Goal: Task Accomplishment & Management: Manage account settings

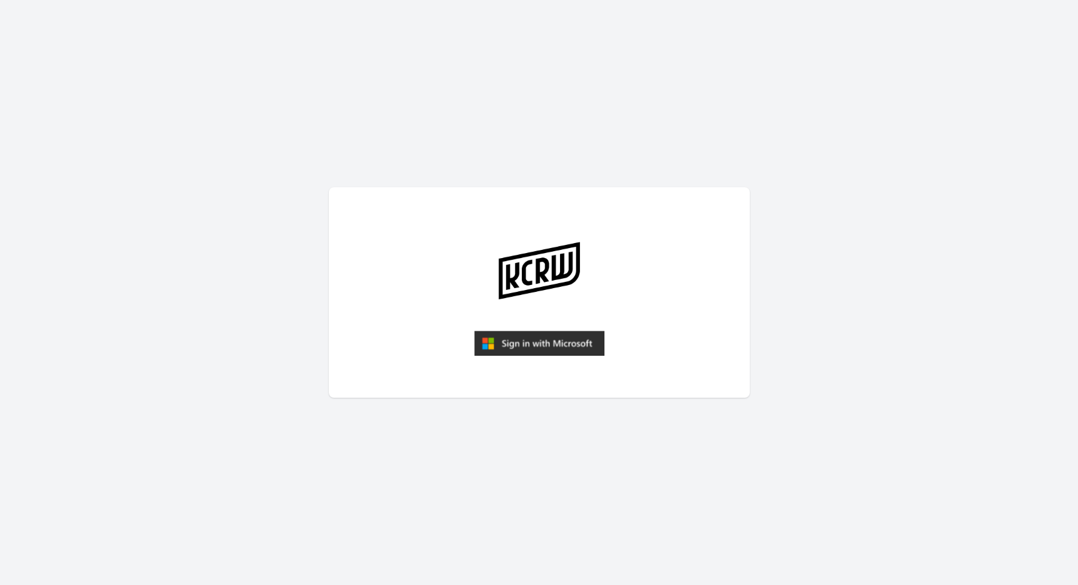
click at [549, 334] on img "submit" at bounding box center [539, 343] width 130 height 25
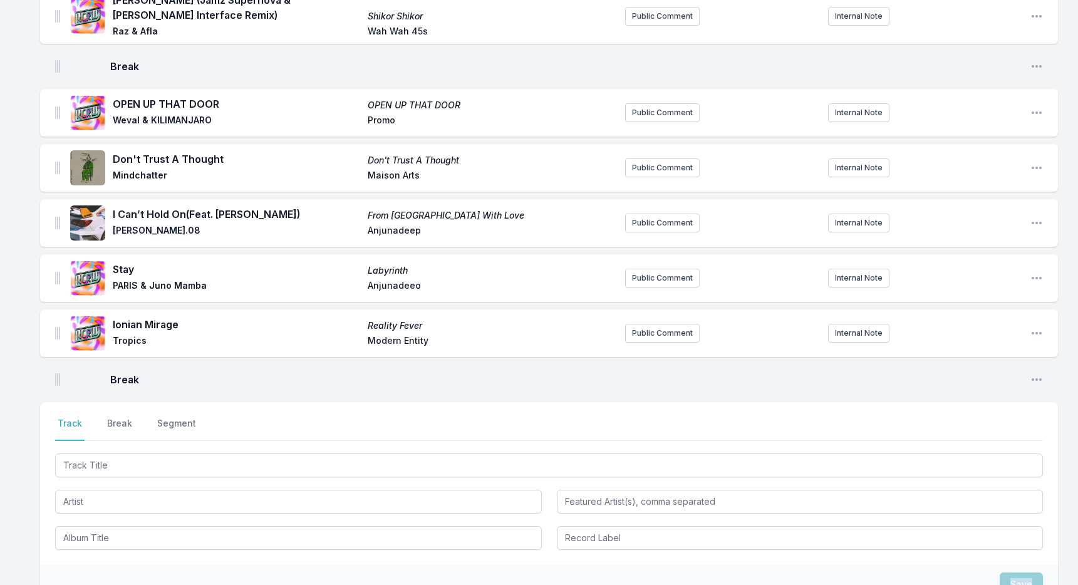
scroll to position [1293, 0]
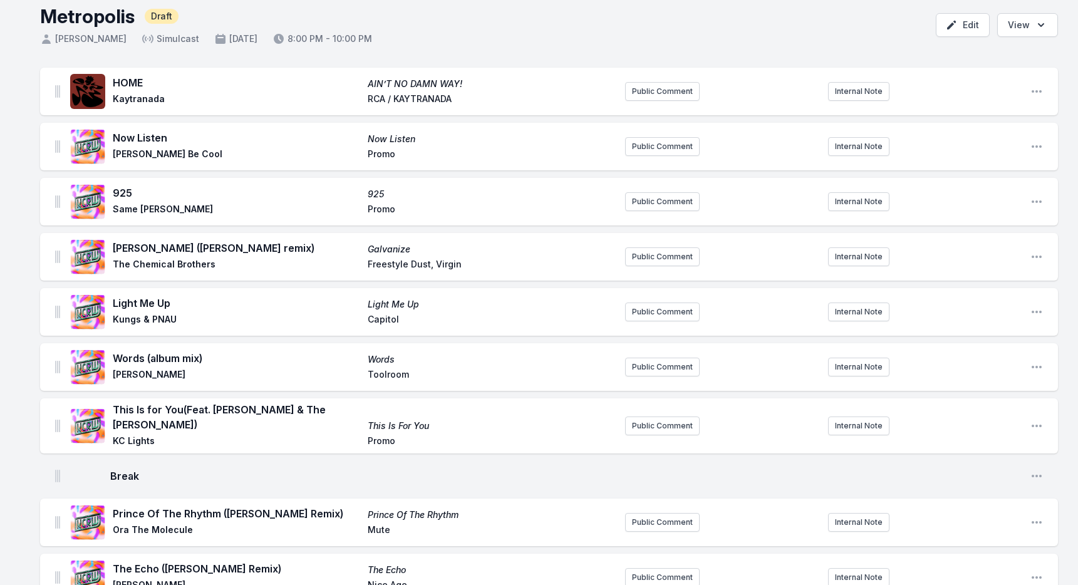
scroll to position [0, 0]
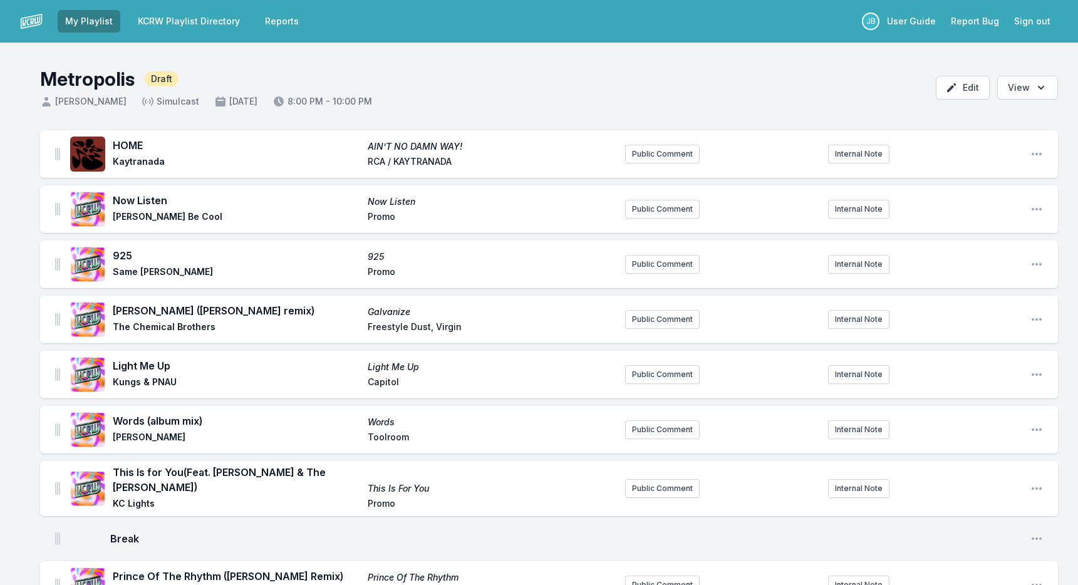
click at [1035, 18] on button "Sign out" at bounding box center [1031, 21] width 51 height 23
